Goal: Check status: Check status

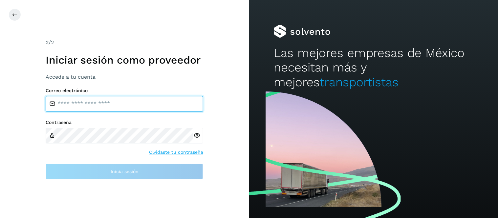
type input "**********"
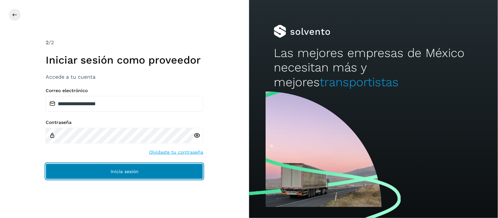
click at [149, 172] on button "Inicia sesión" at bounding box center [124, 172] width 157 height 16
click at [142, 171] on button "Inicia sesión" at bounding box center [124, 172] width 157 height 16
click at [159, 169] on button "Inicia sesión" at bounding box center [124, 172] width 157 height 16
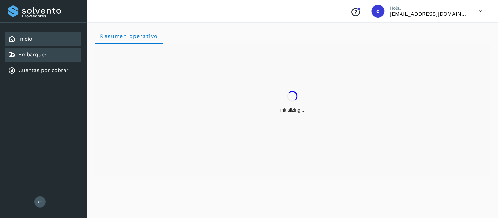
click at [26, 48] on div "Embarques" at bounding box center [43, 55] width 77 height 14
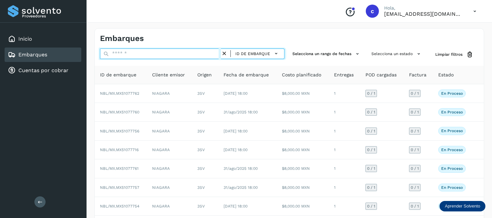
click at [198, 51] on input "text" at bounding box center [160, 54] width 121 height 10
paste input "**********"
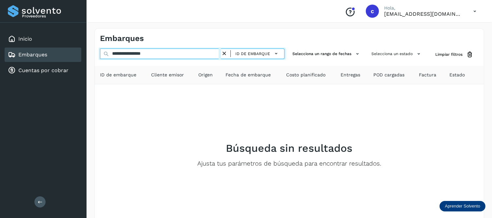
click at [138, 52] on input "**********" at bounding box center [160, 54] width 121 height 10
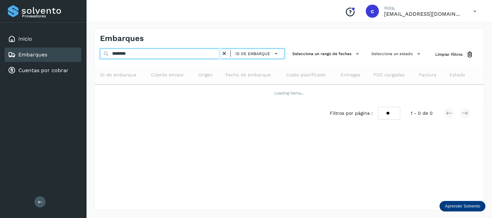
type input "********"
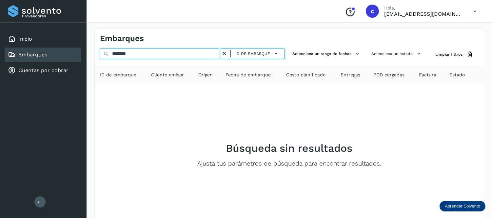
drag, startPoint x: 138, startPoint y: 53, endPoint x: 95, endPoint y: 54, distance: 42.7
click at [95, 54] on div "******** ID de embarque Selecciona un rango de fechas Selecciona un estado Limp…" at bounding box center [289, 55] width 389 height 12
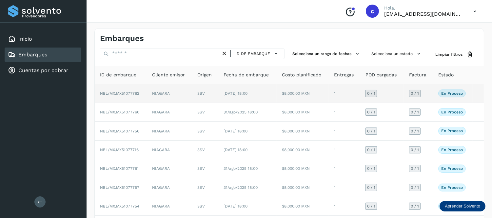
click at [273, 94] on td "[DATE] 18:00" at bounding box center [247, 93] width 58 height 19
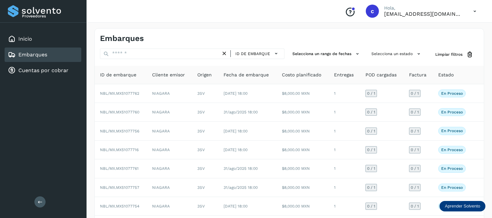
click at [171, 29] on div "Embarques" at bounding box center [289, 36] width 389 height 15
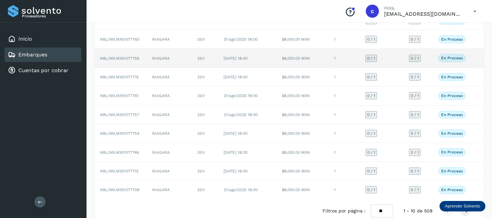
scroll to position [86, 0]
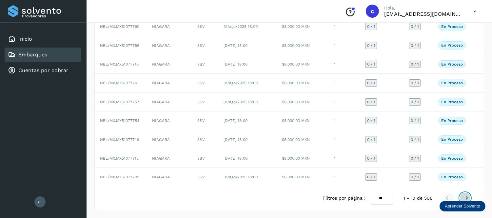
click at [468, 199] on icon at bounding box center [465, 198] width 7 height 7
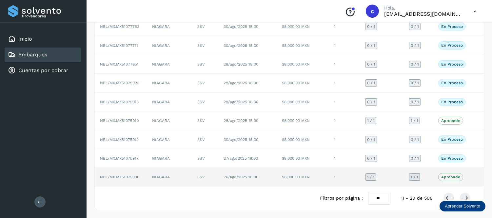
drag, startPoint x: 165, startPoint y: 199, endPoint x: 248, endPoint y: 177, distance: 86.1
click at [165, 199] on div "Filtros por página : ** ** ** 11 - 20 de 508" at bounding box center [289, 198] width 389 height 23
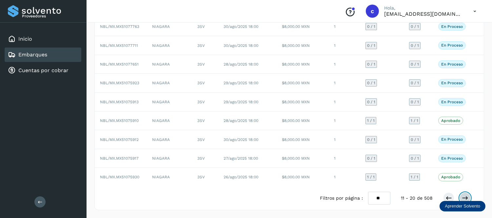
click at [465, 196] on icon at bounding box center [465, 198] width 7 height 7
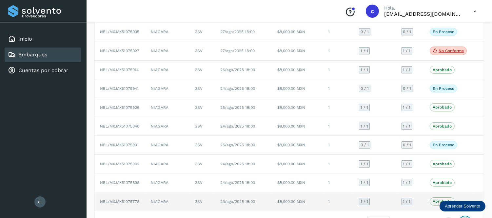
scroll to position [87, 0]
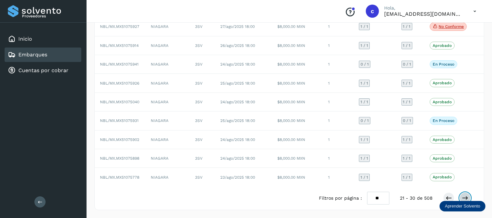
click at [464, 198] on icon at bounding box center [465, 198] width 7 height 7
click at [465, 195] on icon at bounding box center [465, 198] width 7 height 7
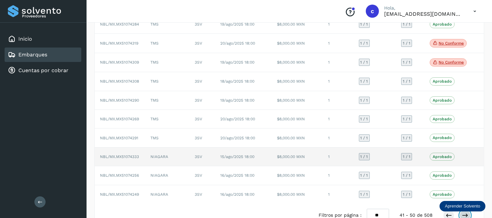
scroll to position [87, 0]
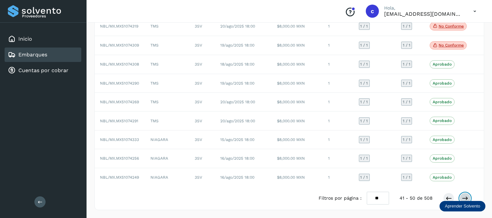
click at [466, 195] on icon at bounding box center [465, 198] width 7 height 7
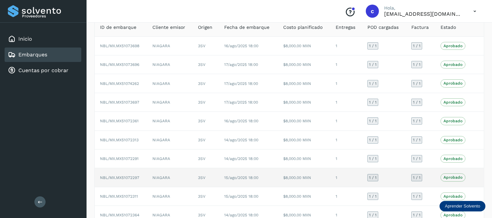
scroll to position [86, 0]
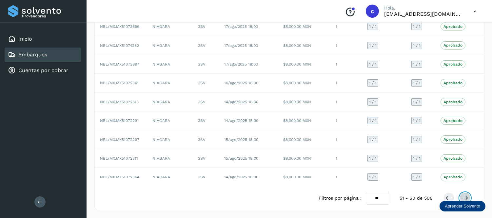
click at [467, 195] on icon at bounding box center [465, 198] width 7 height 7
click at [464, 195] on icon at bounding box center [465, 198] width 7 height 7
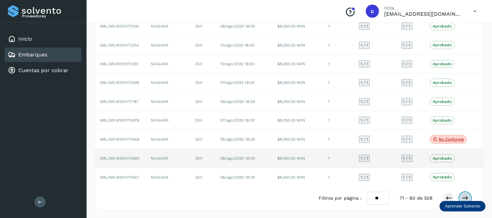
scroll to position [87, 0]
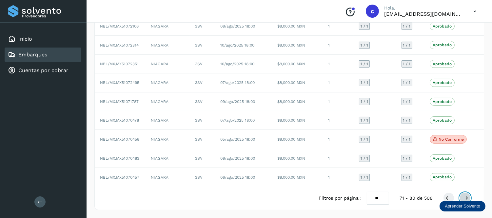
click at [464, 195] on button at bounding box center [465, 198] width 11 height 11
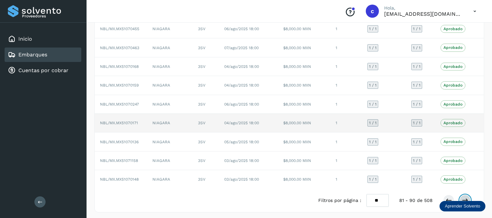
scroll to position [86, 0]
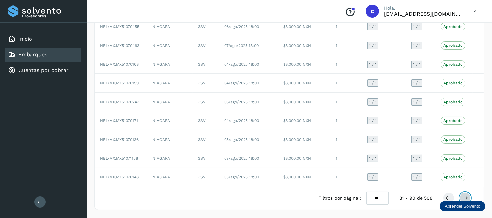
click at [463, 194] on button at bounding box center [465, 198] width 11 height 11
click at [464, 194] on button at bounding box center [465, 198] width 11 height 11
click at [467, 198] on icon at bounding box center [465, 198] width 7 height 7
click at [447, 197] on icon at bounding box center [449, 198] width 7 height 7
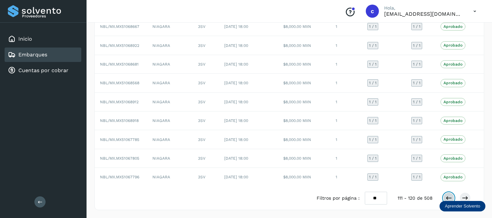
click at [450, 195] on icon at bounding box center [449, 198] width 7 height 7
click at [448, 195] on button at bounding box center [449, 198] width 11 height 11
click at [447, 196] on icon at bounding box center [449, 198] width 7 height 7
click at [446, 197] on icon at bounding box center [449, 198] width 7 height 7
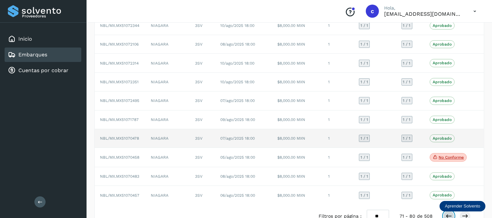
scroll to position [68, 0]
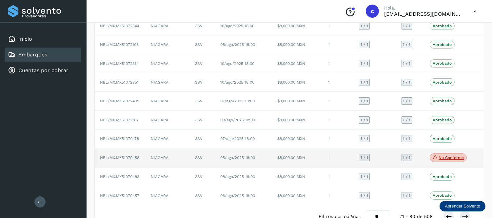
click at [319, 153] on td "$8,000.00 MXN" at bounding box center [297, 157] width 51 height 19
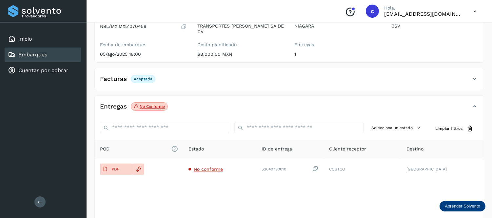
scroll to position [69, 0]
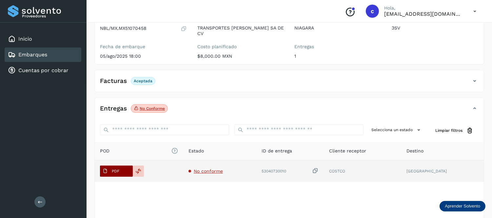
click at [117, 176] on span "PDF" at bounding box center [111, 171] width 22 height 10
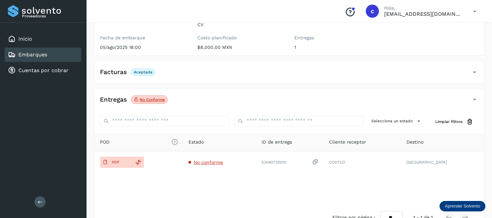
scroll to position [80, 0]
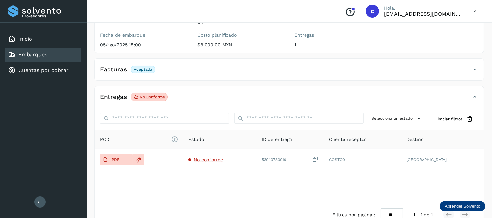
click at [48, 48] on div "Embarques" at bounding box center [43, 55] width 77 height 14
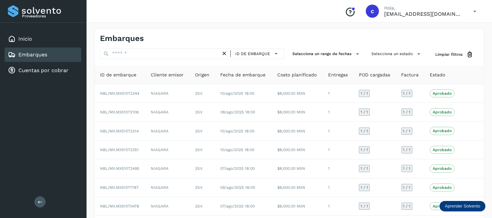
scroll to position [87, 0]
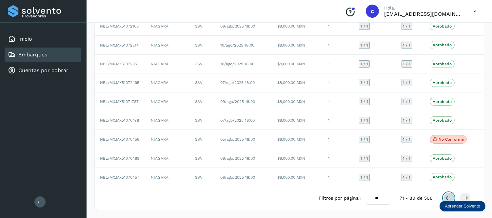
click at [444, 196] on button at bounding box center [449, 198] width 11 height 11
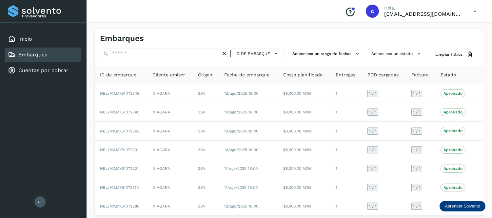
scroll to position [86, 0]
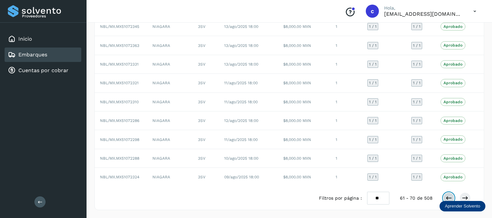
click at [450, 196] on icon at bounding box center [449, 198] width 7 height 7
click at [450, 194] on button at bounding box center [449, 198] width 11 height 11
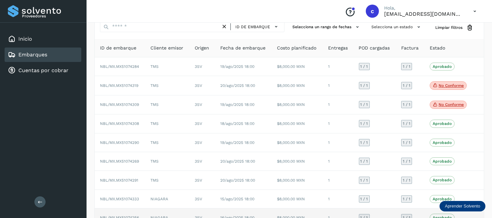
scroll to position [87, 0]
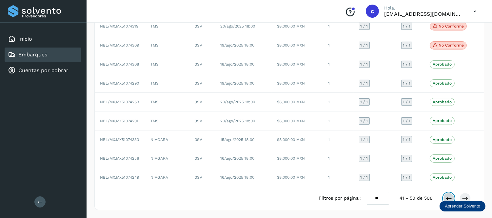
click at [449, 197] on icon at bounding box center [449, 198] width 7 height 7
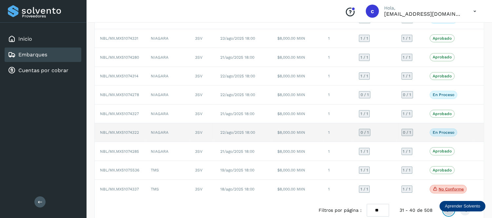
scroll to position [73, 0]
click at [125, 130] on td "NBL/MX.MX51074322" at bounding box center [120, 133] width 51 height 19
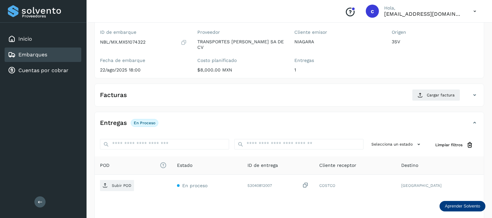
scroll to position [66, 0]
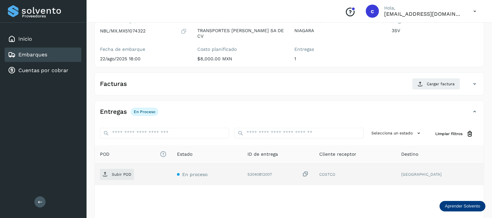
click at [309, 172] on icon at bounding box center [305, 174] width 7 height 7
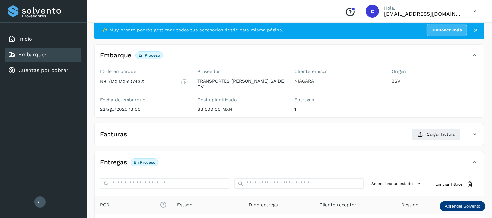
scroll to position [15, 0]
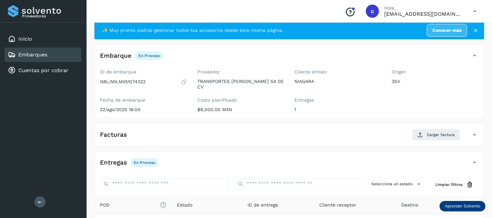
click at [184, 80] on icon at bounding box center [184, 82] width 6 height 7
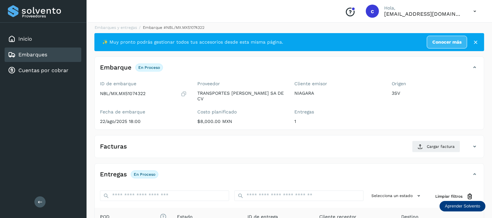
scroll to position [3, 0]
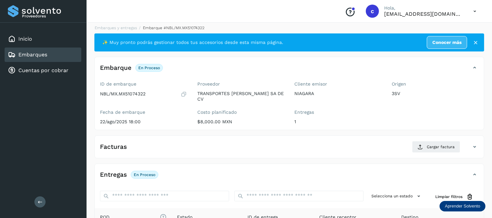
click at [50, 52] on div "Embarques" at bounding box center [43, 55] width 77 height 14
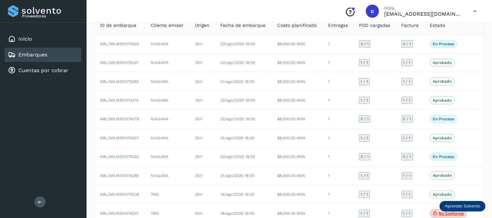
scroll to position [44, 0]
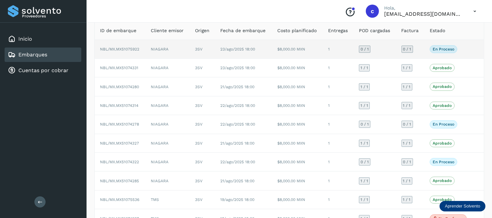
click at [237, 45] on td "23/ago/2025 18:00" at bounding box center [243, 49] width 57 height 19
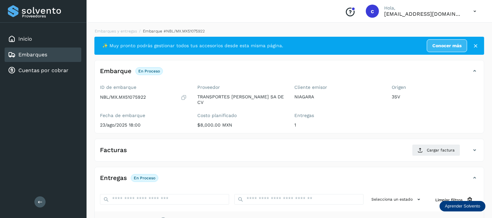
click at [51, 51] on div "Embarques" at bounding box center [43, 55] width 77 height 14
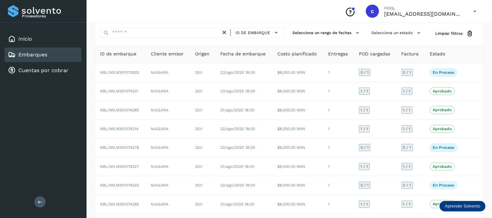
scroll to position [87, 0]
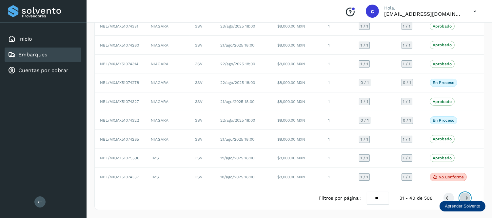
click at [467, 198] on icon at bounding box center [465, 198] width 7 height 7
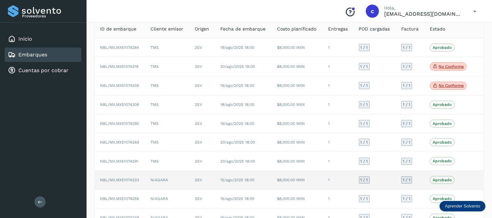
scroll to position [87, 0]
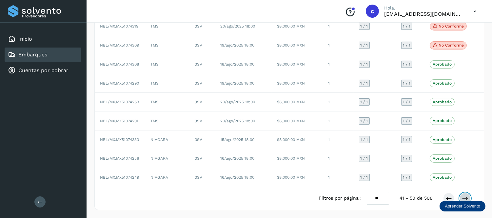
click at [464, 195] on icon at bounding box center [465, 198] width 7 height 7
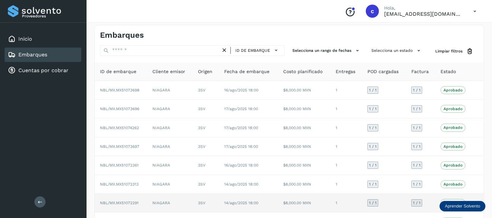
scroll to position [86, 0]
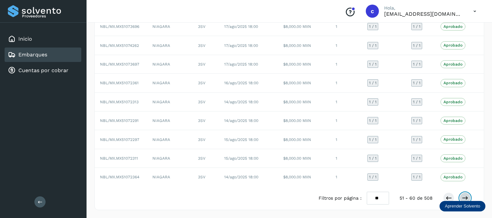
click at [466, 197] on icon at bounding box center [465, 198] width 7 height 7
click at [464, 195] on button at bounding box center [465, 198] width 11 height 11
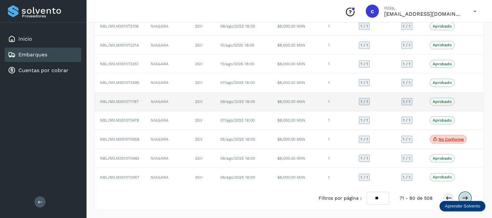
scroll to position [0, 0]
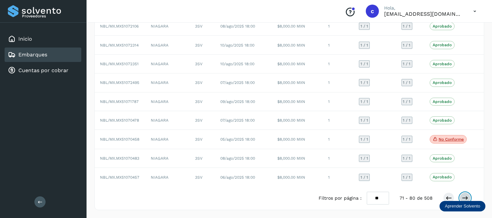
click at [467, 195] on button at bounding box center [465, 198] width 11 height 11
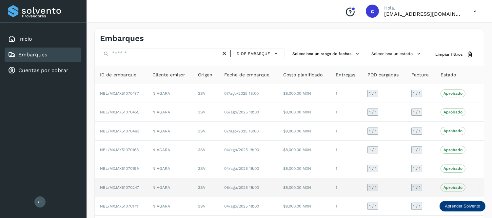
scroll to position [86, 0]
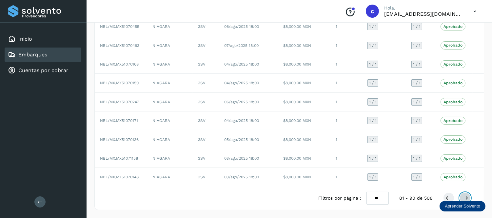
click at [465, 195] on icon at bounding box center [465, 198] width 7 height 7
click at [467, 193] on button at bounding box center [465, 198] width 11 height 11
click at [469, 194] on div at bounding box center [458, 198] width 28 height 11
click at [467, 195] on button at bounding box center [465, 198] width 11 height 11
click at [466, 199] on icon at bounding box center [465, 198] width 7 height 7
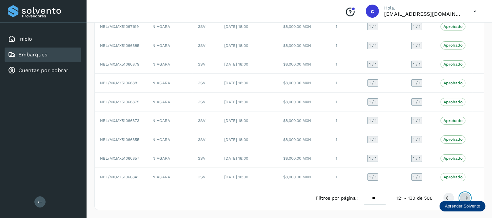
click at [467, 194] on button at bounding box center [465, 198] width 11 height 11
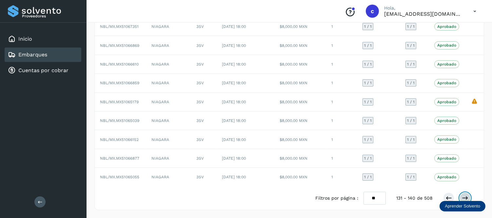
click at [467, 194] on button at bounding box center [465, 198] width 11 height 11
click at [451, 196] on icon at bounding box center [449, 198] width 7 height 7
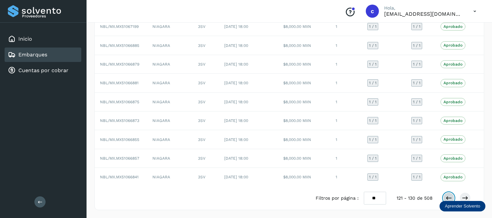
click at [448, 197] on icon at bounding box center [449, 198] width 7 height 7
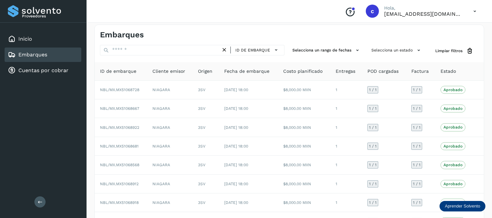
scroll to position [0, 0]
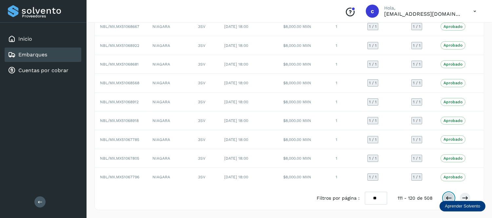
click at [448, 196] on icon at bounding box center [449, 198] width 7 height 7
click at [448, 197] on icon at bounding box center [449, 198] width 7 height 7
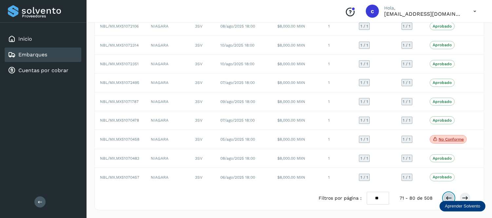
click at [448, 196] on icon at bounding box center [449, 198] width 7 height 7
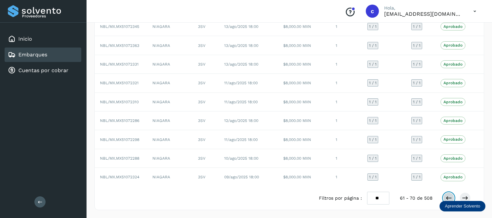
click at [448, 194] on button at bounding box center [449, 198] width 11 height 11
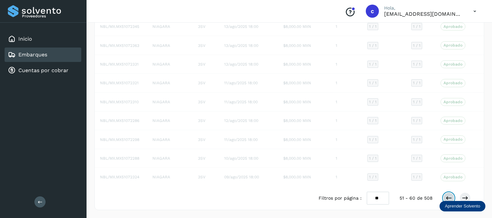
scroll to position [86, 0]
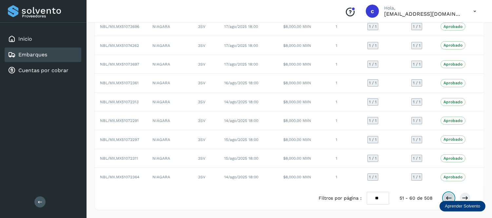
click at [448, 197] on icon at bounding box center [449, 198] width 7 height 7
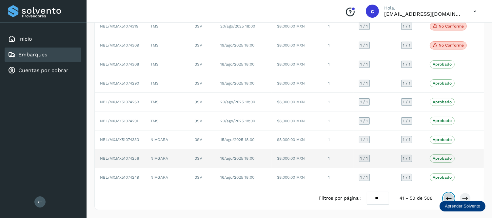
scroll to position [87, 0]
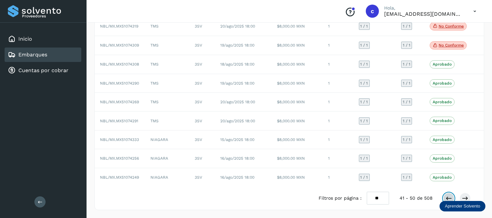
click at [450, 197] on icon at bounding box center [449, 198] width 7 height 7
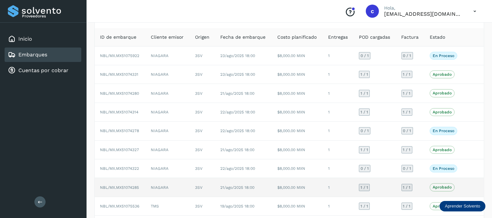
scroll to position [38, 0]
